Goal: Go to known website: Access a specific website the user already knows

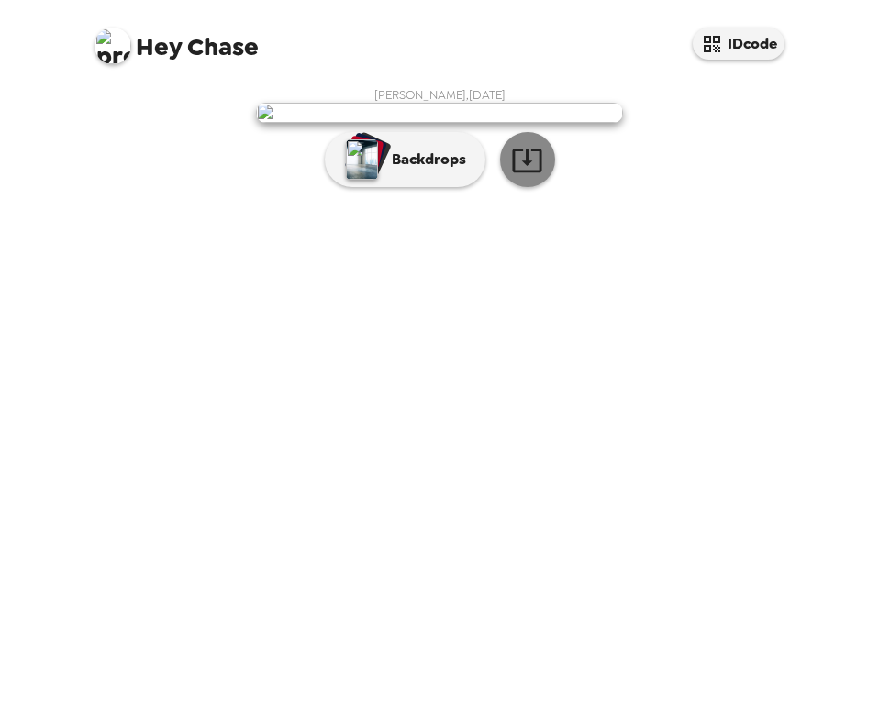
click at [534, 187] on button "button" at bounding box center [527, 159] width 55 height 55
